Goal: Task Accomplishment & Management: Complete application form

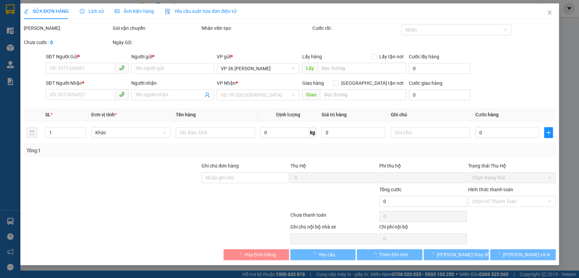
type input "0904301080"
type input "Công ty Gia Phát"
type input "0343814072"
type input "Anh Chiến"
type input "246 [GEOGRAPHIC_DATA], TT Sapa"
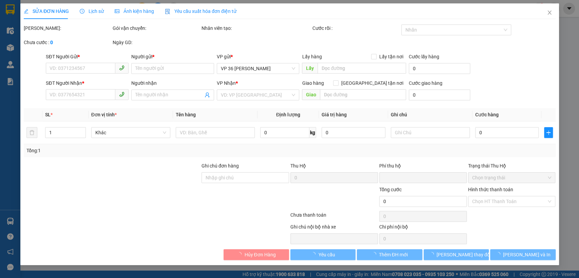
type input "0"
type input "270.000"
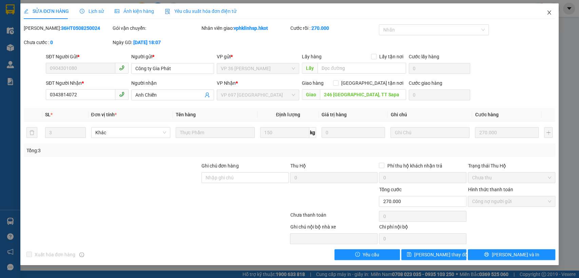
click at [551, 9] on span "Close" at bounding box center [548, 12] width 19 height 19
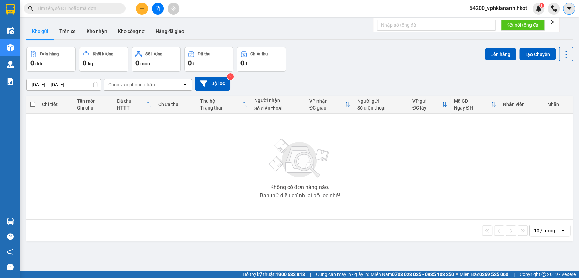
click at [566, 10] on icon "caret-down" at bounding box center [569, 8] width 6 height 6
click at [505, 6] on span "54200_vphklananh.hkot" at bounding box center [498, 8] width 68 height 8
click at [322, 72] on div "11/10/2025 – 13/10/2025 Press the down arrow key to interact with the calendar …" at bounding box center [299, 84] width 546 height 24
